Goal: Find specific page/section: Find specific page/section

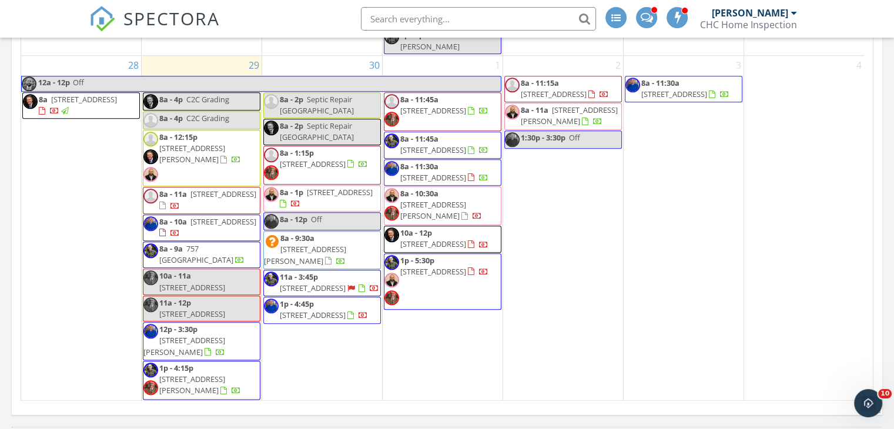
scroll to position [1190, 0]
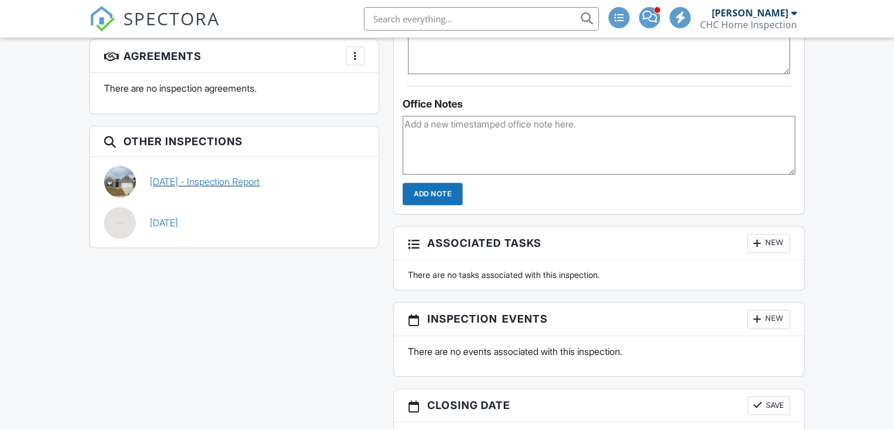
click at [234, 179] on link "[DATE] - Inspection Report" at bounding box center [205, 181] width 110 height 13
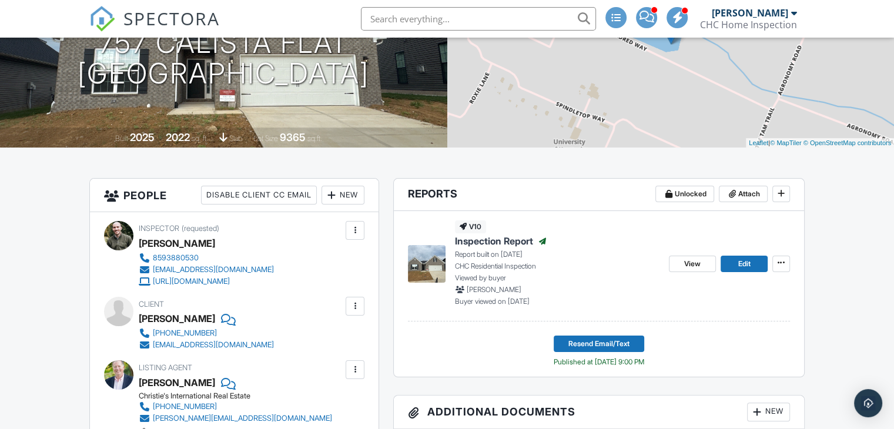
scroll to position [175, 0]
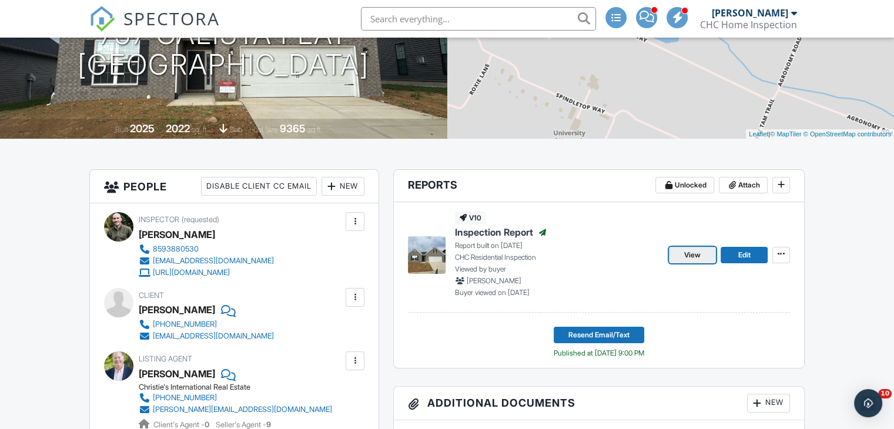
click at [685, 254] on span "View" at bounding box center [692, 255] width 16 height 12
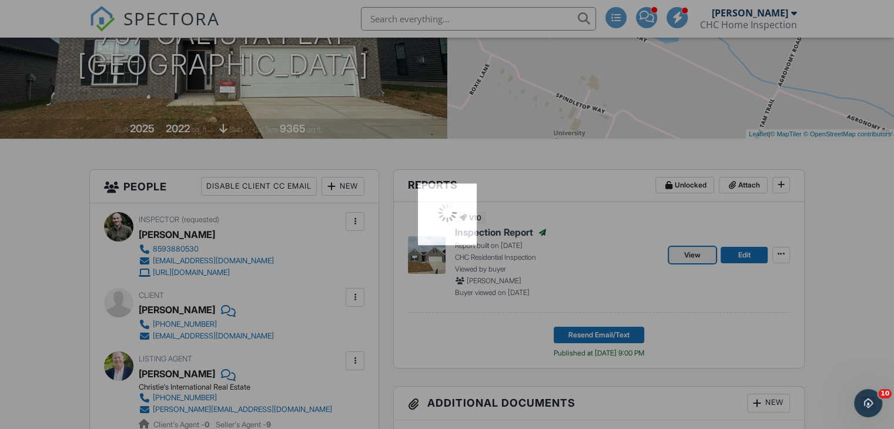
scroll to position [0, 0]
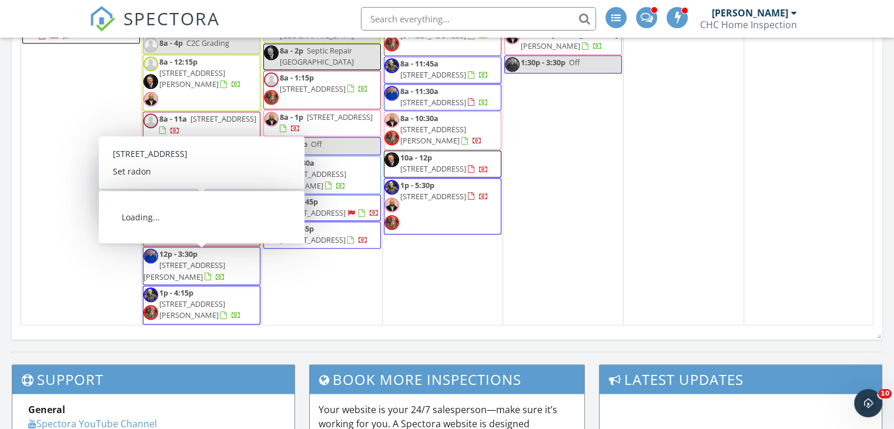
scroll to position [1325, 0]
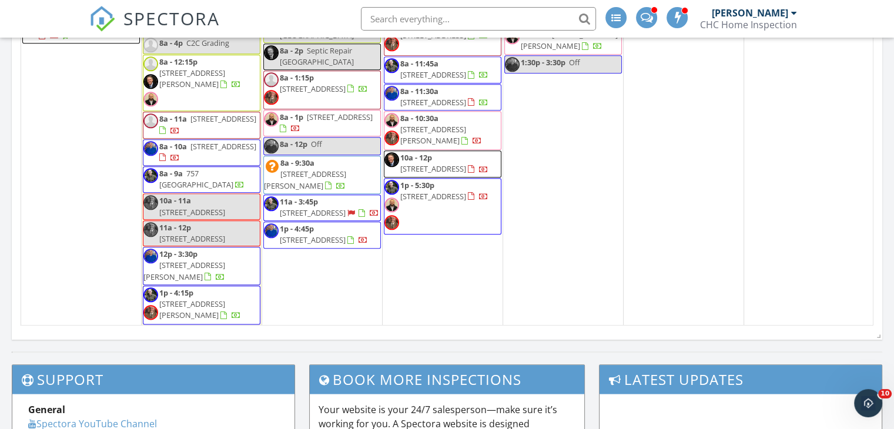
drag, startPoint x: 182, startPoint y: 285, endPoint x: 179, endPoint y: 303, distance: 17.9
click at [179, 303] on span "776 Halford Pl, Lexington 40511" at bounding box center [192, 310] width 66 height 22
